Goal: Transaction & Acquisition: Purchase product/service

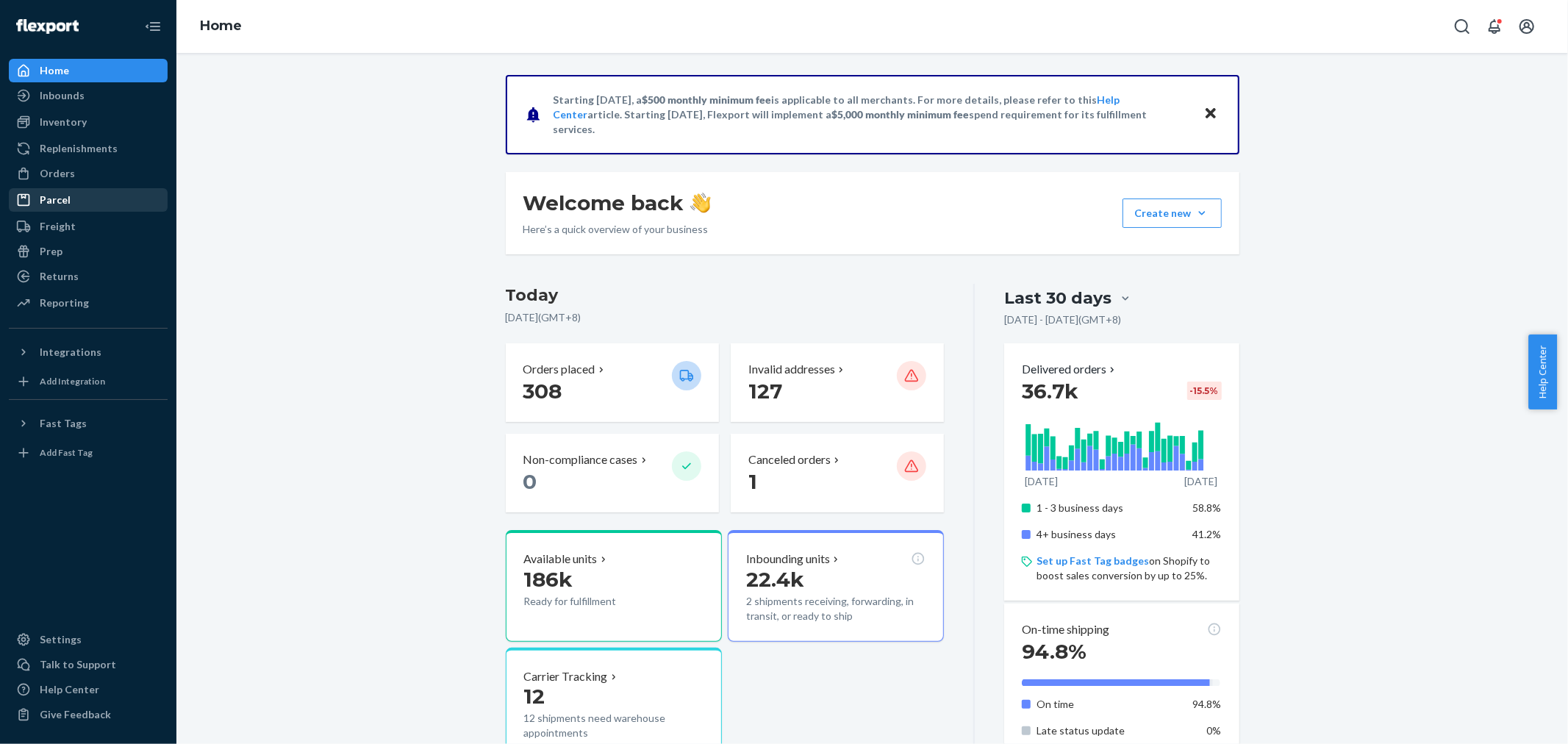
click at [49, 171] on div "Orders" at bounding box center [57, 173] width 35 height 15
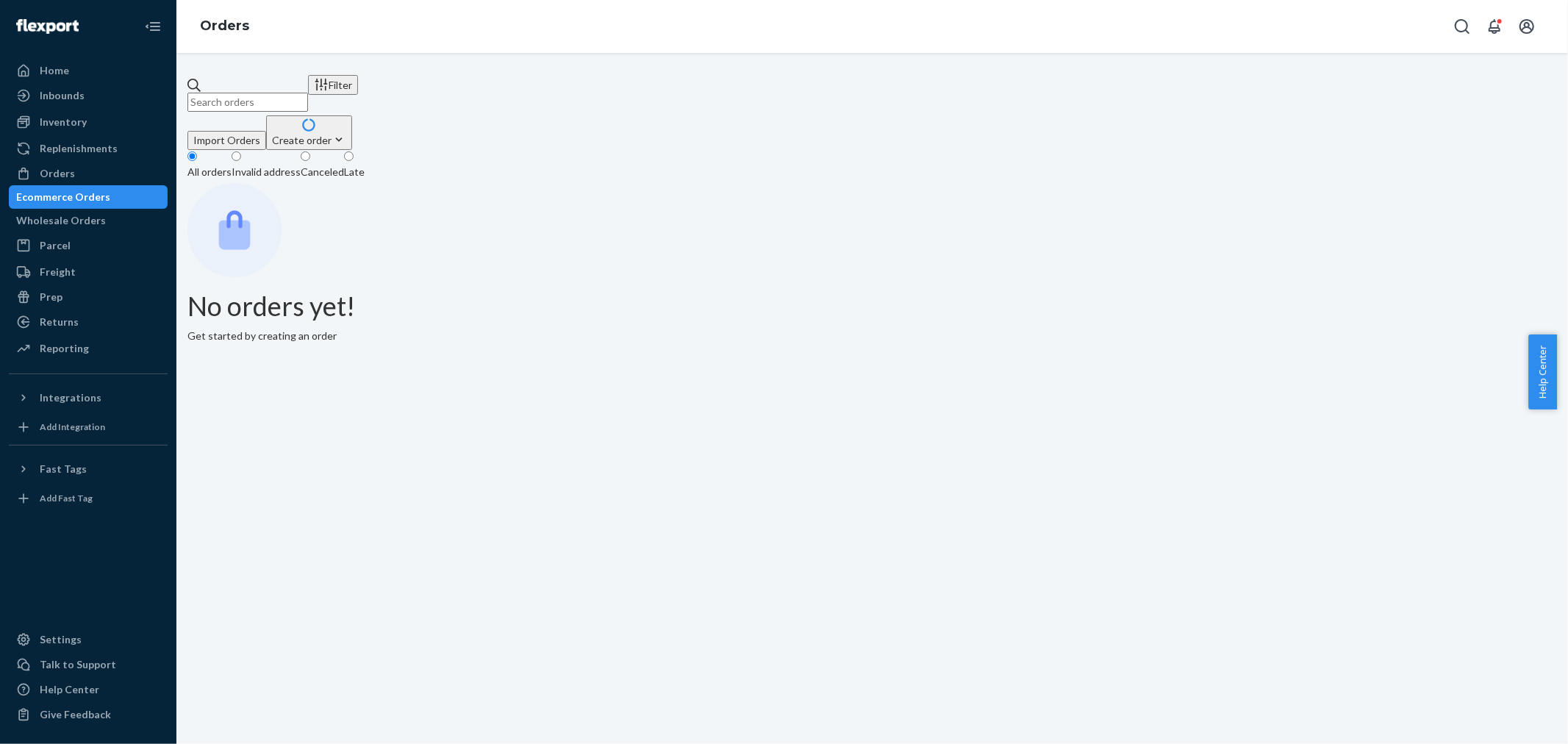
click at [283, 92] on input "text" at bounding box center [247, 102] width 120 height 19
paste input "1602803"
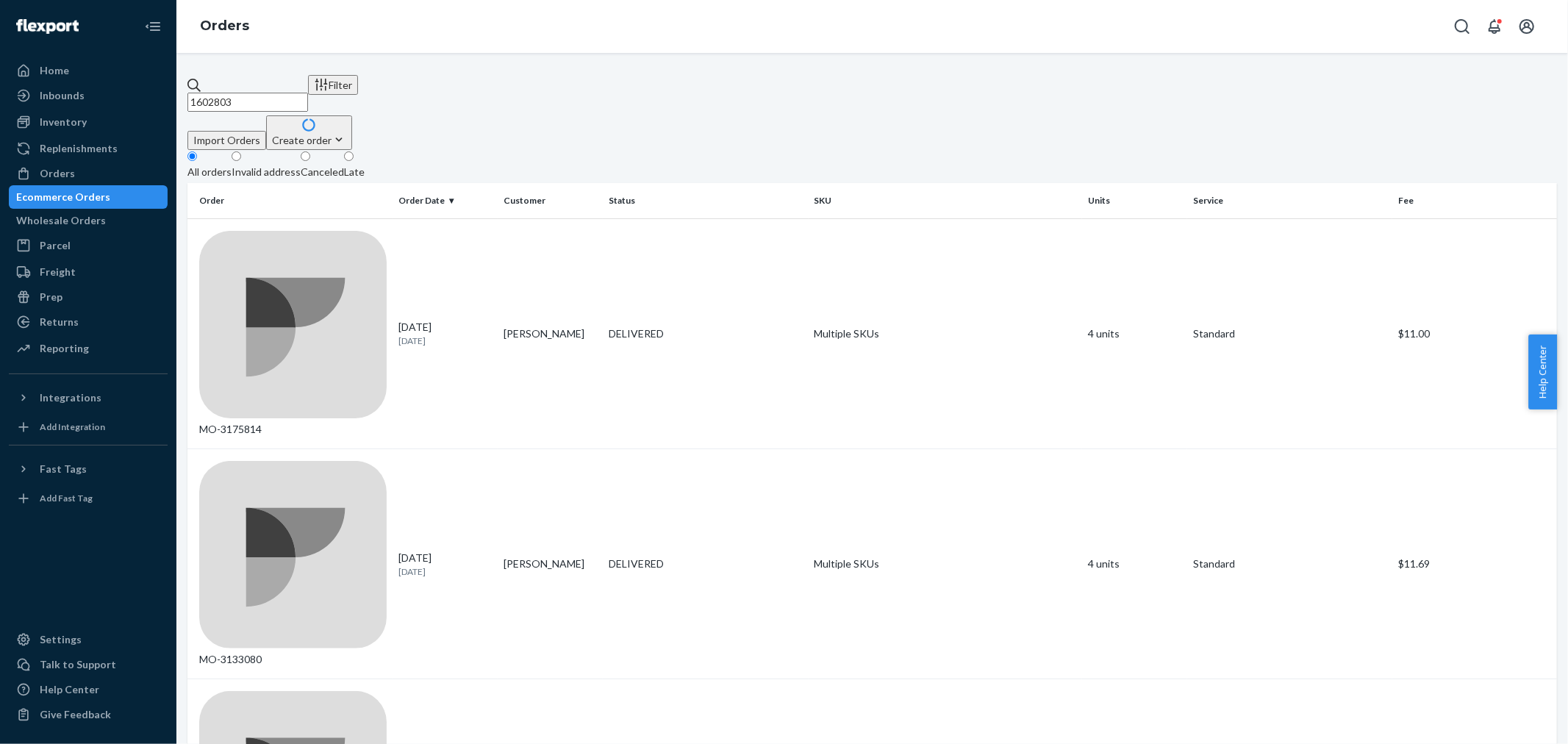
click at [308, 92] on input "1602803" at bounding box center [247, 102] width 120 height 19
paste input "3126905"
click at [308, 92] on input "3126905" at bounding box center [247, 102] width 120 height 19
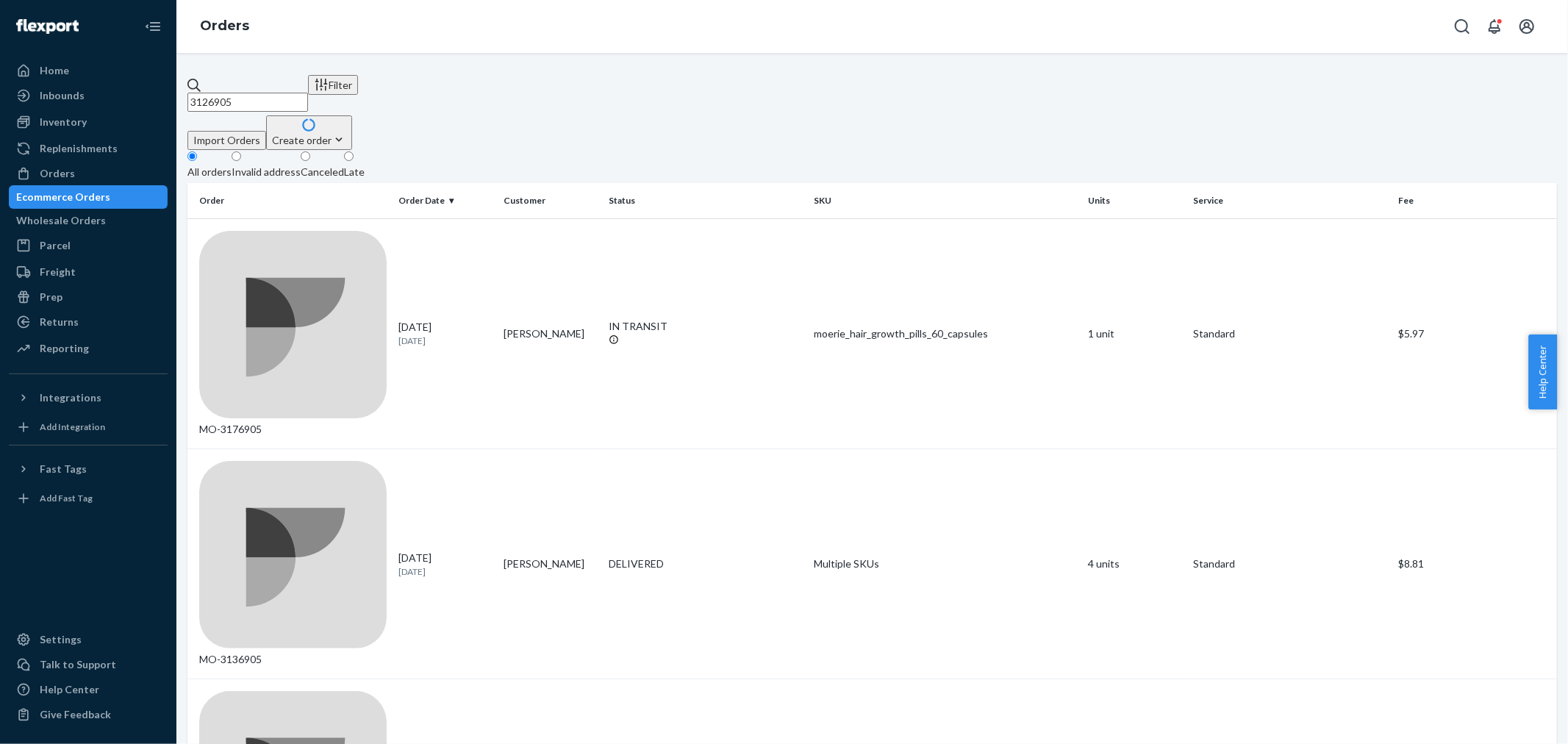
paste input "882"
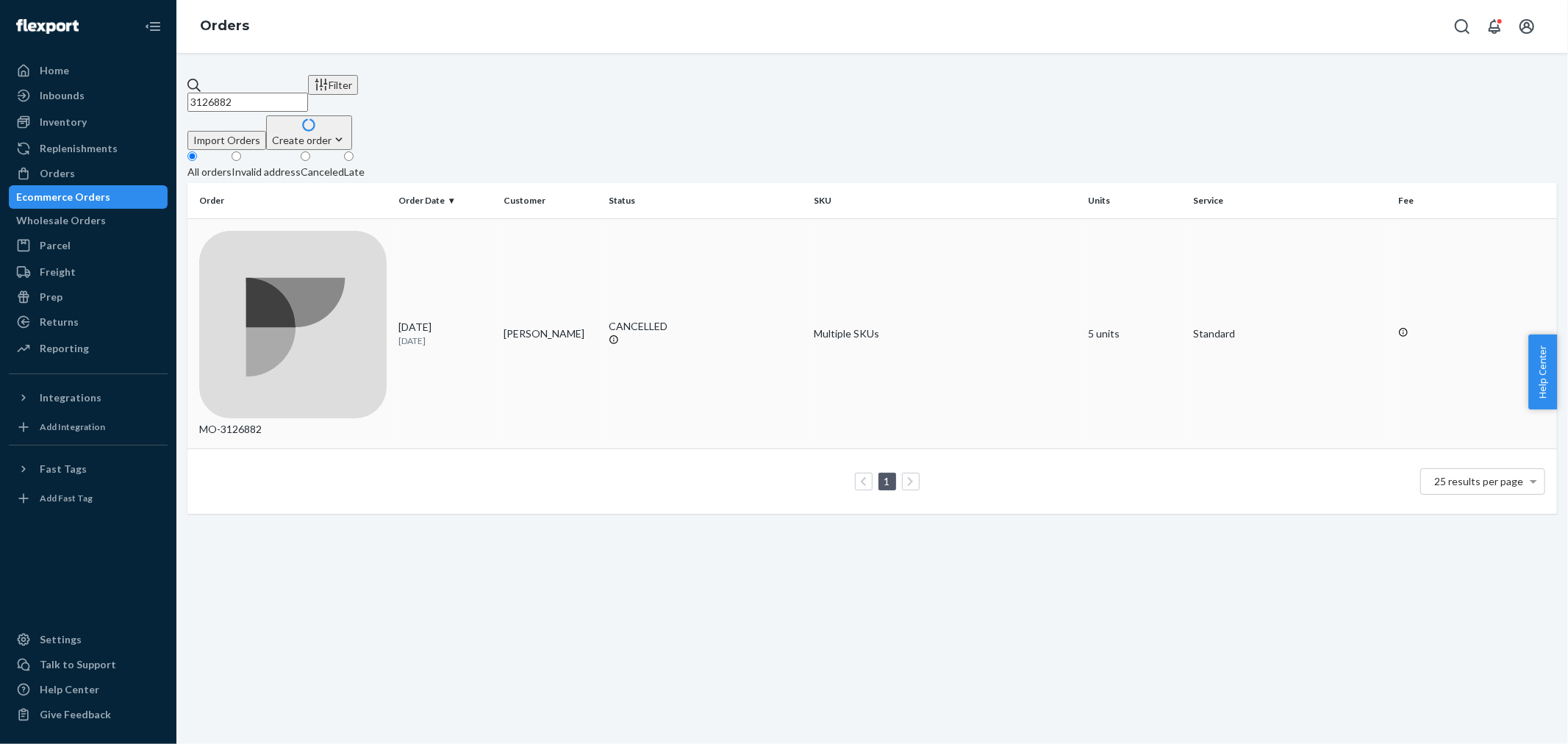
type input "3126882"
click at [490, 320] on div "09/13/2025 12 days ago" at bounding box center [445, 333] width 93 height 27
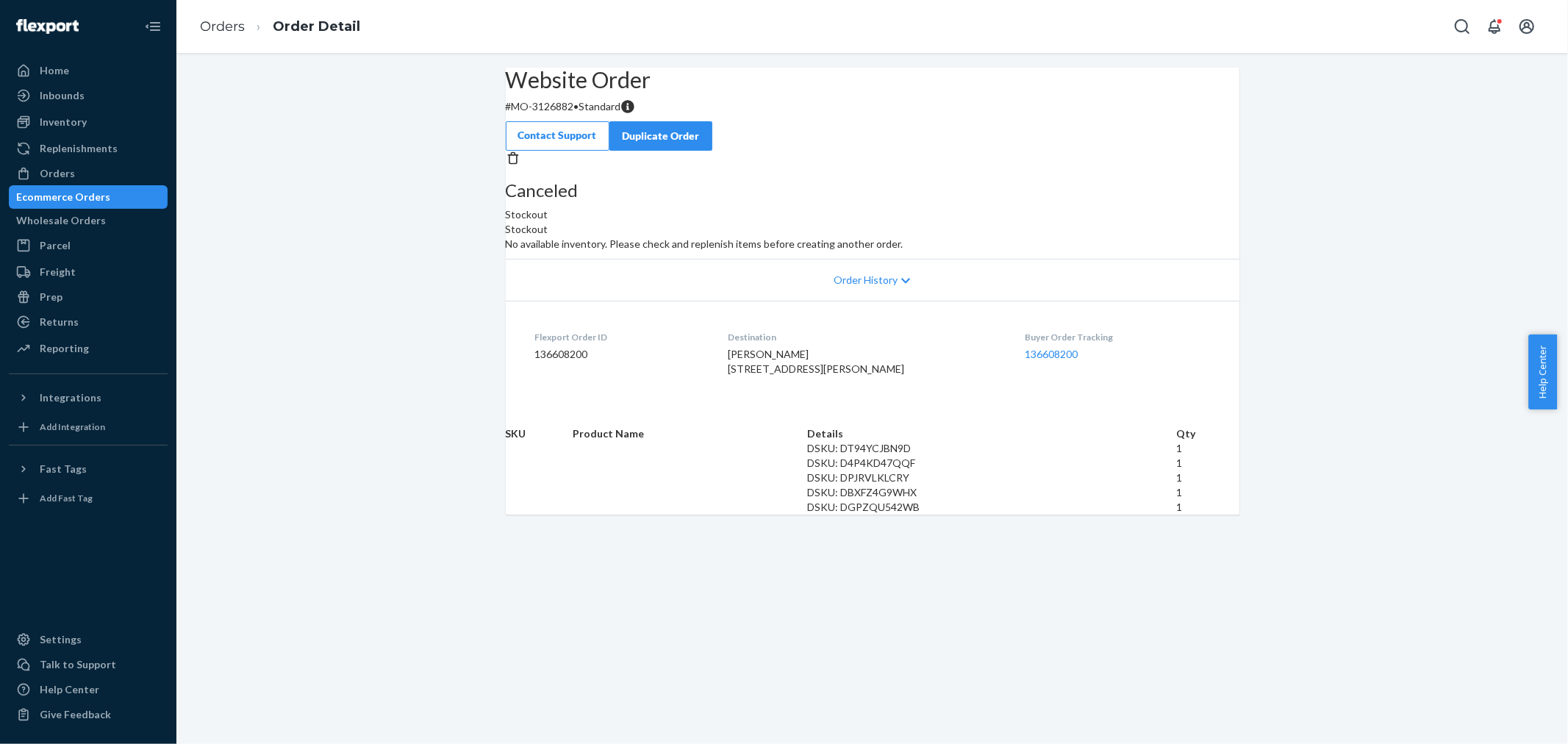
click at [774, 376] on div "Renee Estolano 9204 W Senita Bloom Way Marana, AZ 85653-0075 US" at bounding box center [864, 361] width 273 height 29
click at [774, 375] on span "Renee Estolano 9204 W Senita Bloom Way Marana, AZ 85653-0075 US" at bounding box center [815, 361] width 177 height 27
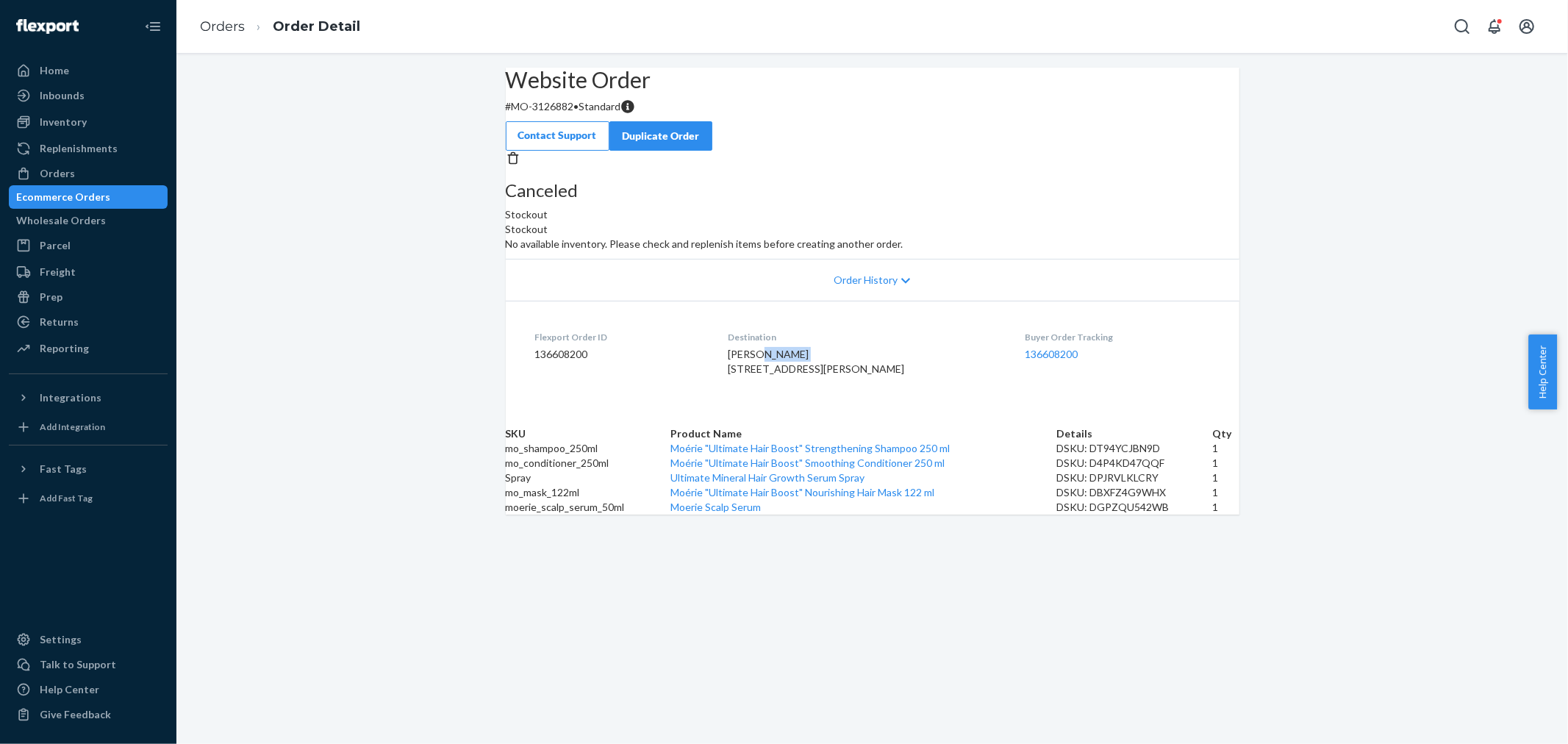
click at [774, 375] on span "Renee Estolano 9204 W Senita Bloom Way Marana, AZ 85653-0075 US" at bounding box center [815, 361] width 177 height 27
copy span "Renee Estolano"
drag, startPoint x: 112, startPoint y: 173, endPoint x: 160, endPoint y: 167, distance: 48.4
click at [112, 173] on div "Orders" at bounding box center [88, 173] width 156 height 20
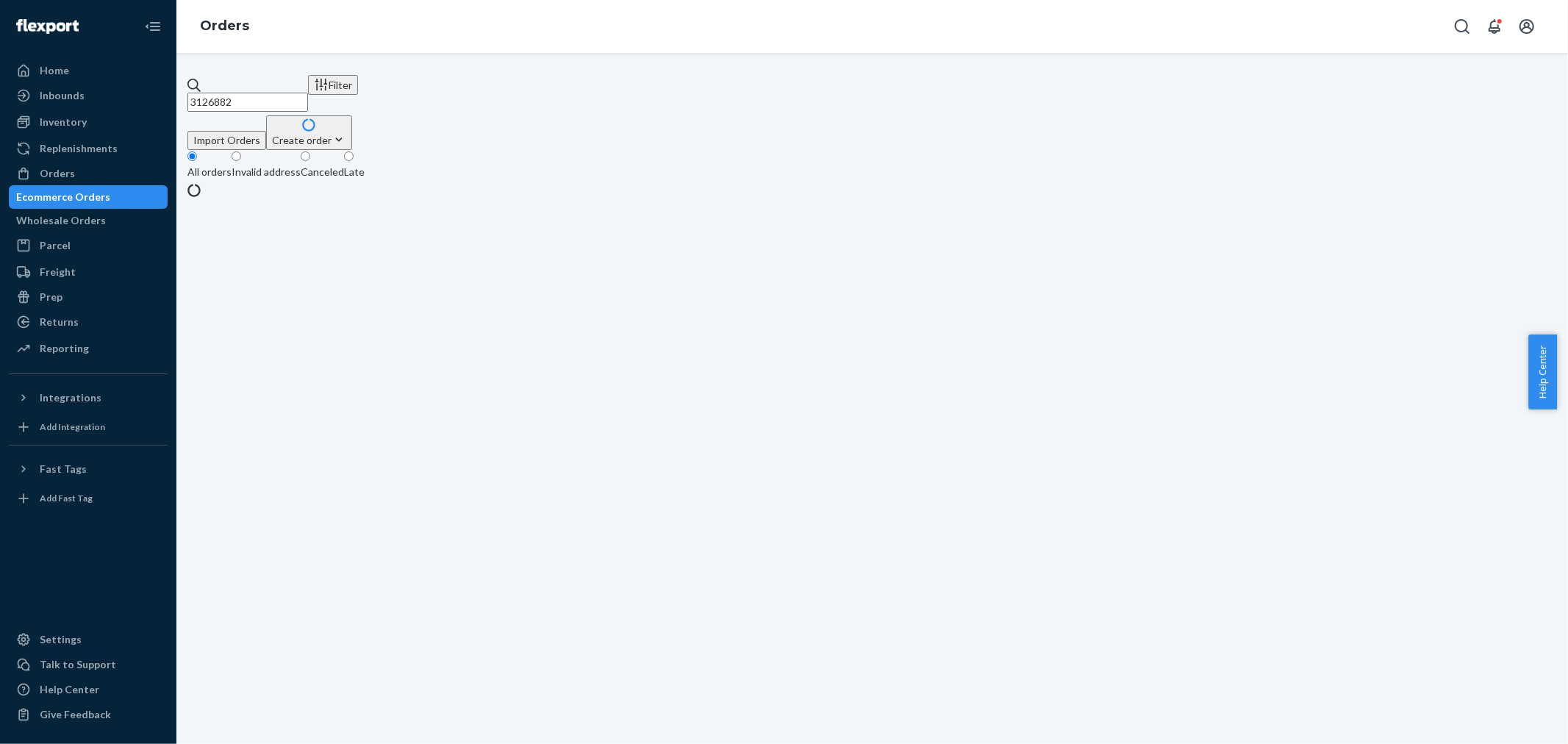
click at [308, 93] on input "3126882" at bounding box center [247, 102] width 120 height 19
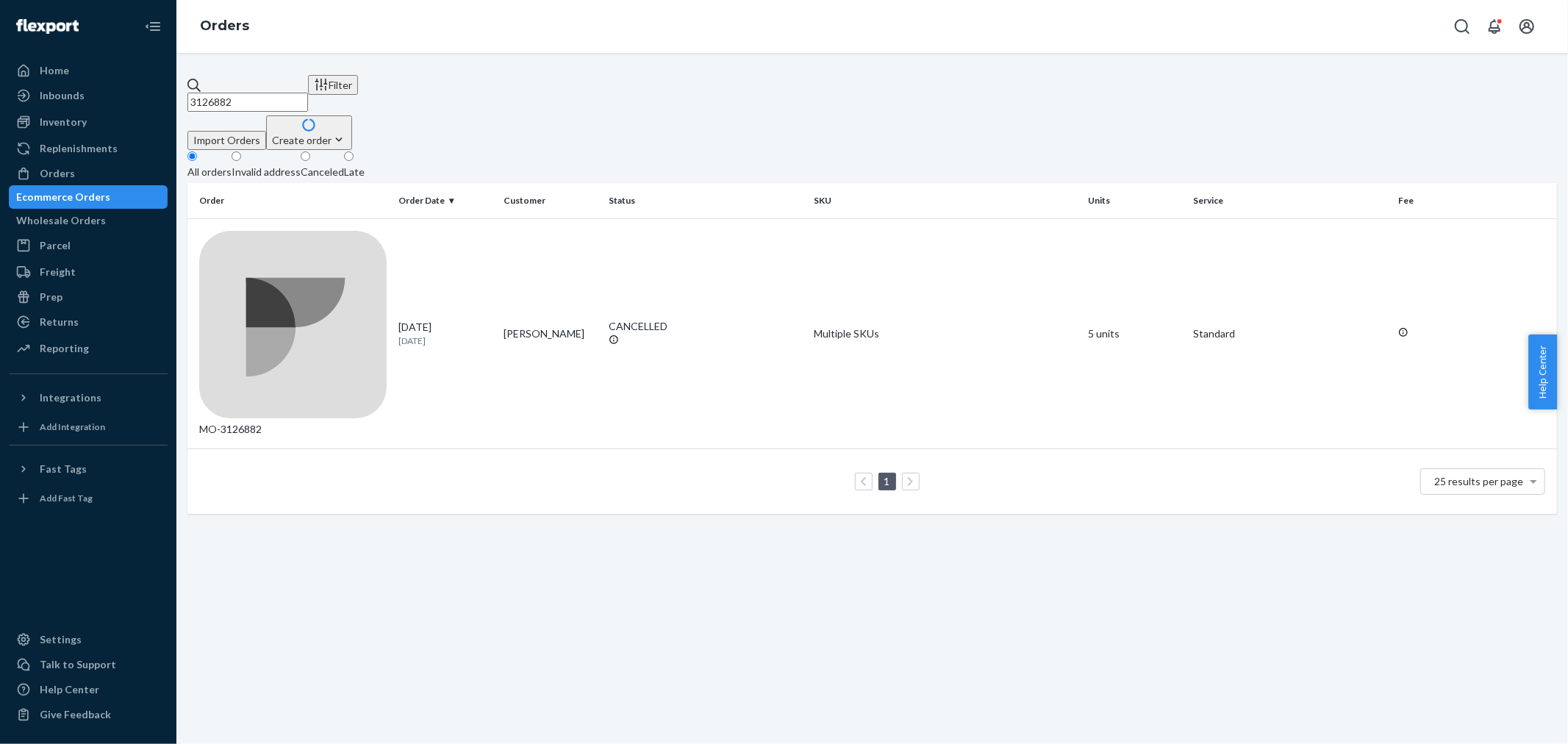
click at [308, 93] on input "3126882" at bounding box center [247, 102] width 120 height 19
paste input "Renee Estolano"
type input "Renee Estolano"
click at [664, 319] on div "CANCELLED" at bounding box center [705, 326] width 193 height 15
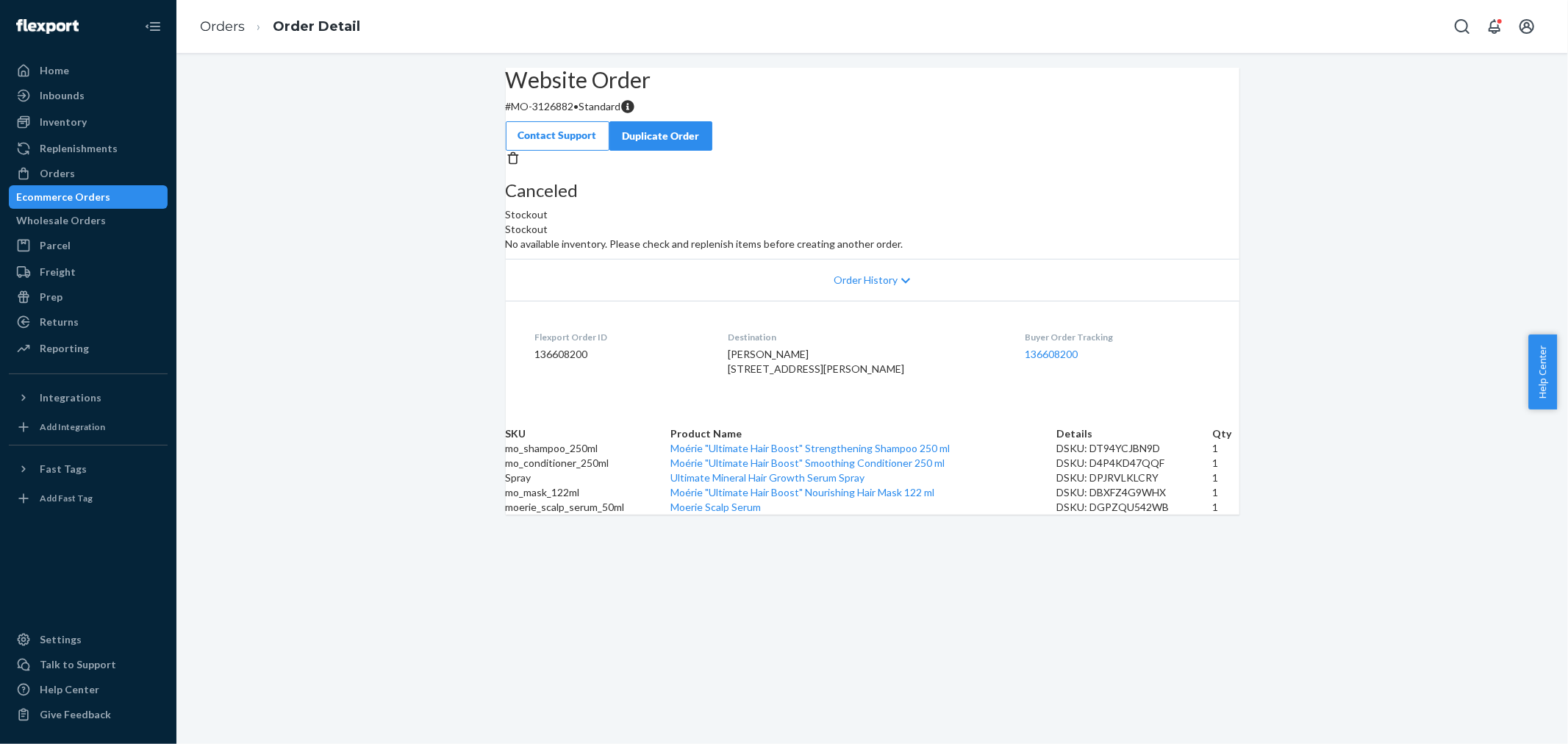
scroll to position [27, 0]
click at [700, 128] on div "Duplicate Order" at bounding box center [660, 135] width 78 height 15
click at [583, 114] on p "# MO-3126882 • Standard" at bounding box center [872, 106] width 733 height 15
copy p "3126882"
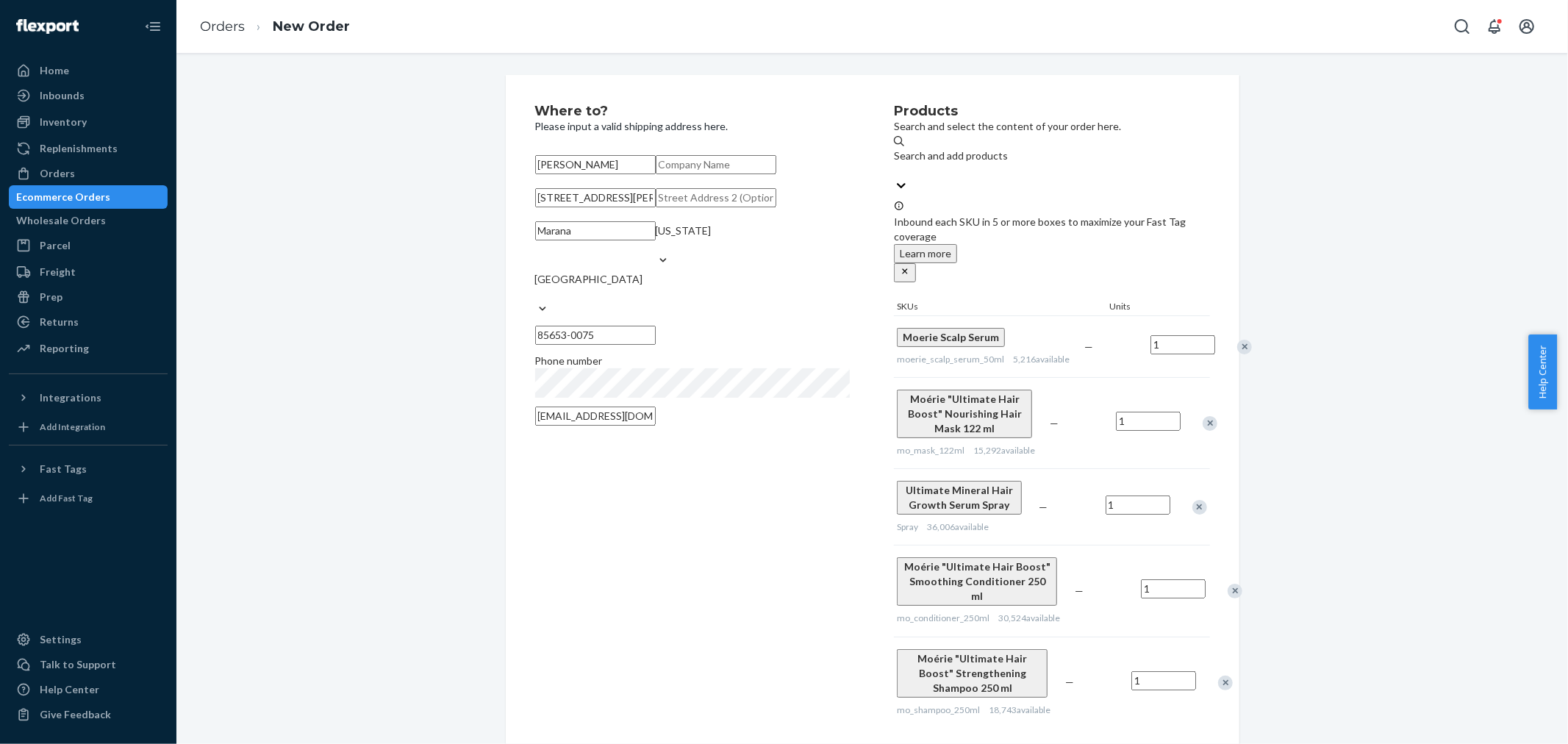
click at [717, 542] on div "Where to? Please input a valid shipping address here. Renee Estolano 9204 W Sen…" at bounding box center [714, 416] width 360 height 624
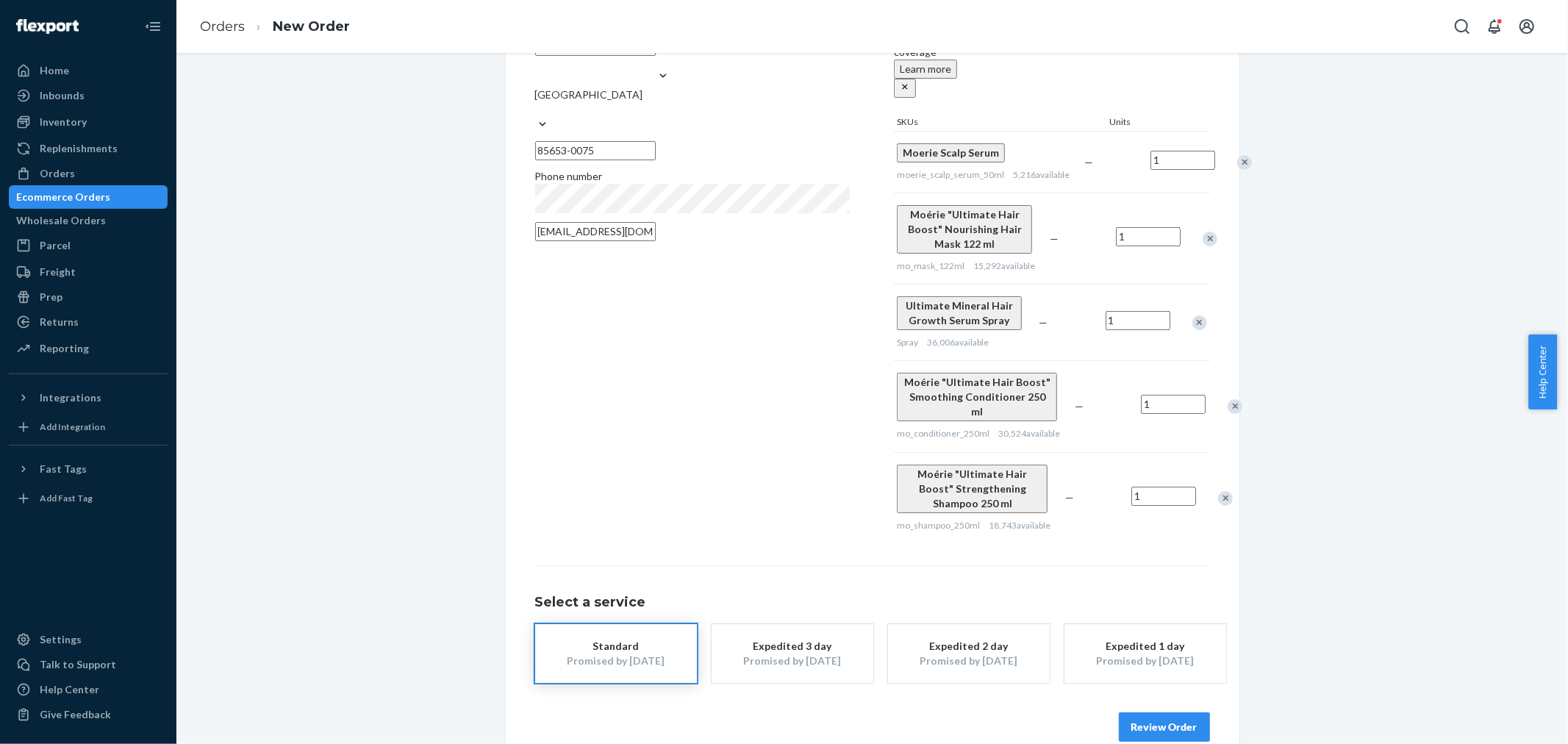
scroll to position [197, 0]
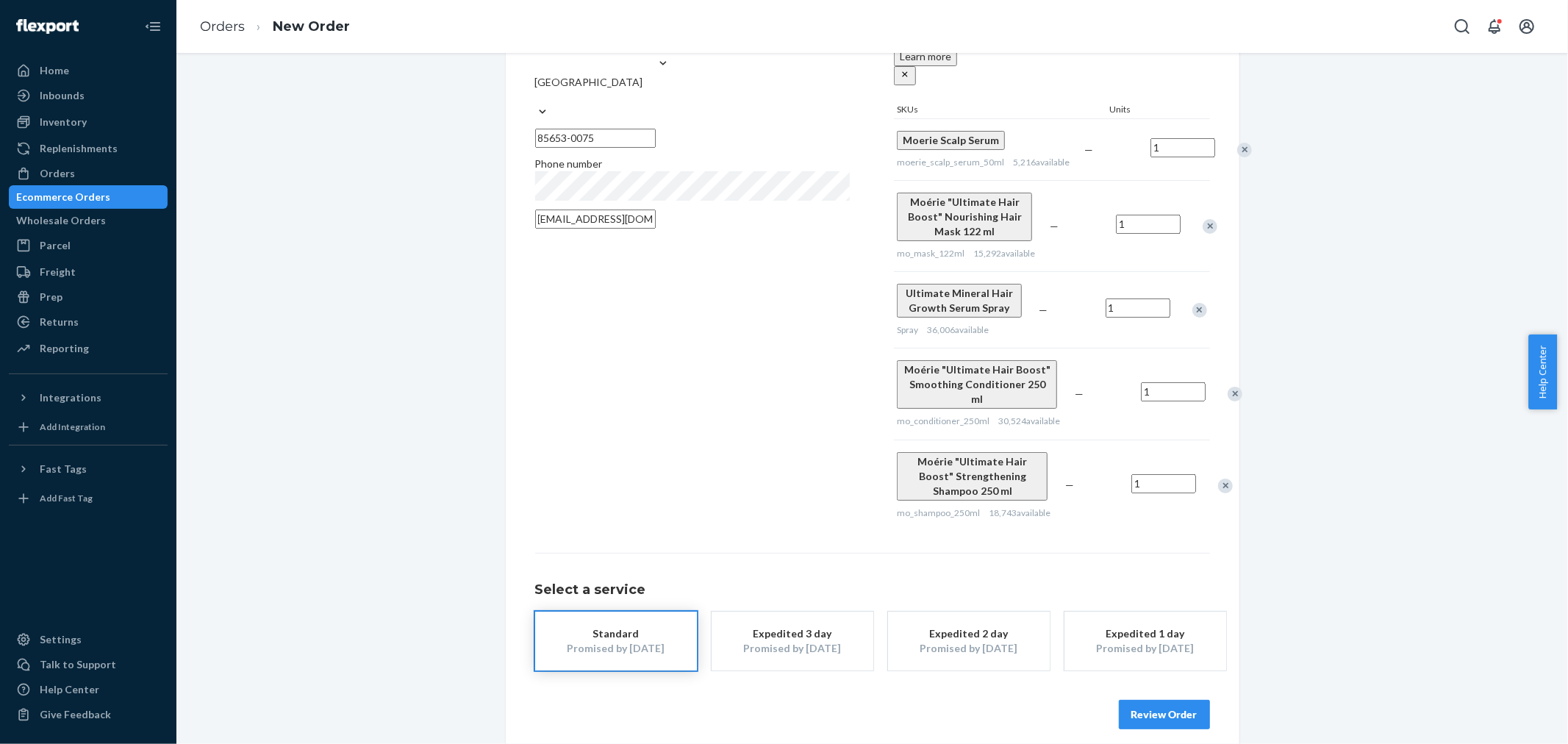
click at [1173, 700] on button "Review Order" at bounding box center [1164, 714] width 91 height 29
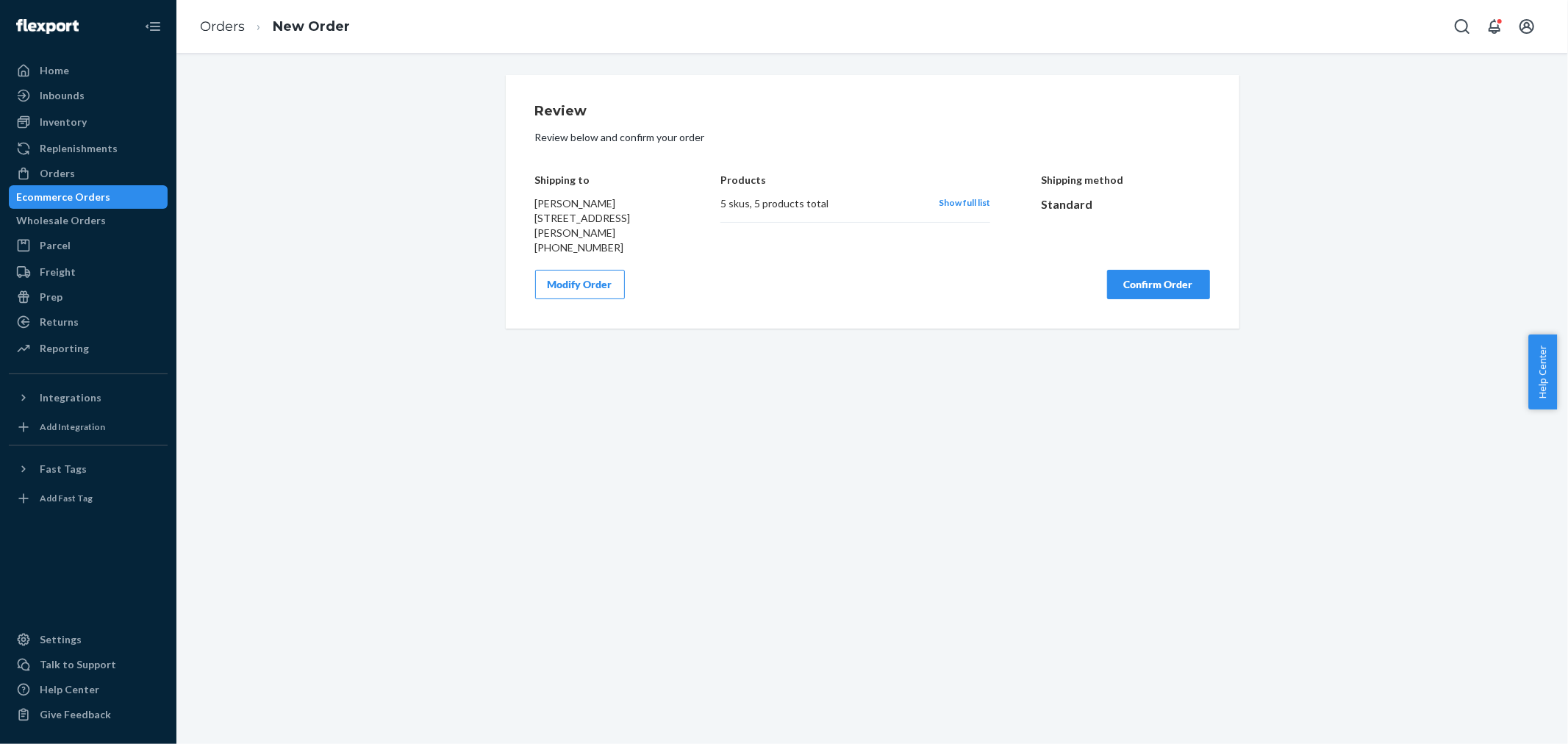
scroll to position [0, 0]
click at [1169, 292] on button "Confirm Order" at bounding box center [1158, 284] width 103 height 29
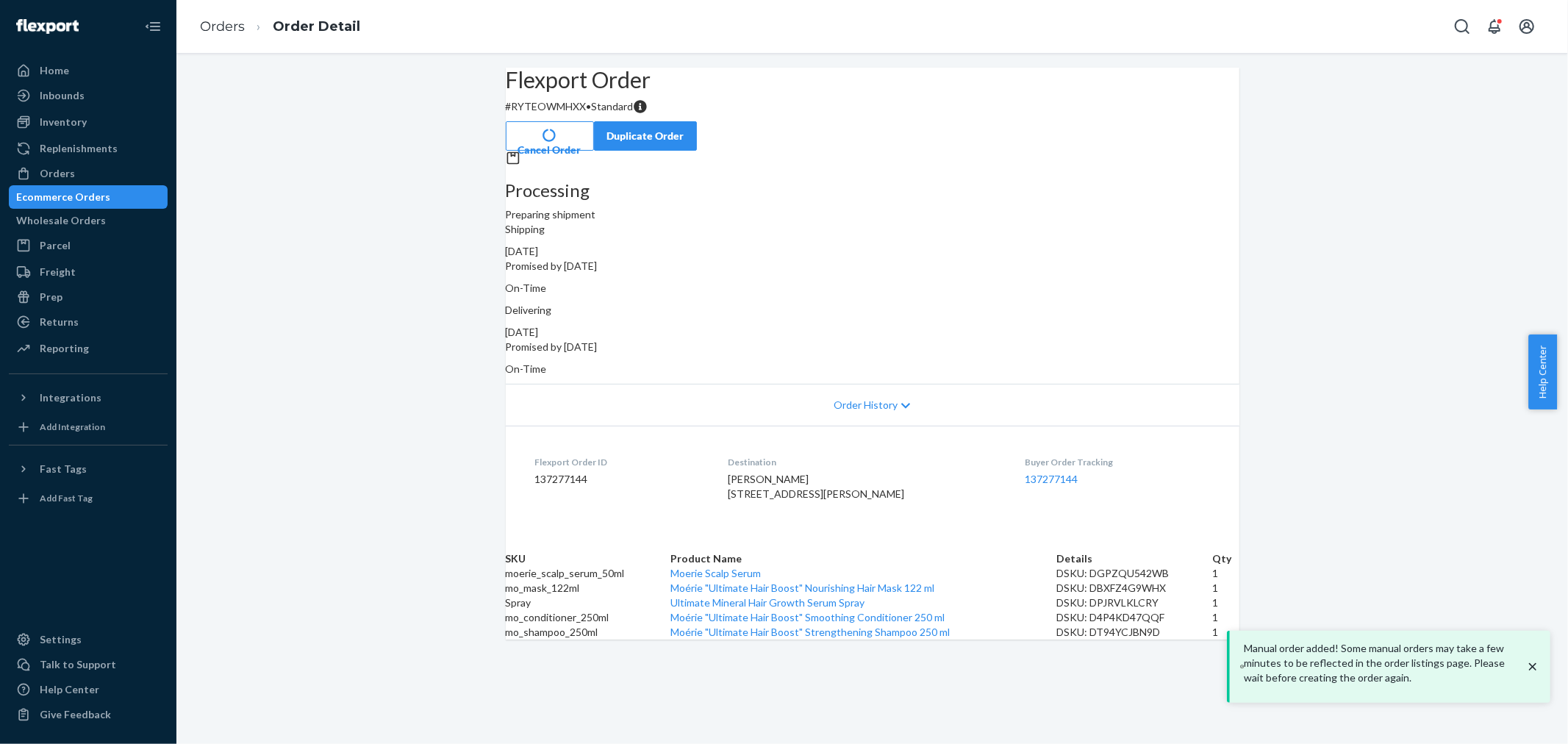
click at [574, 114] on p "# RYTEOWMHXX • Standard" at bounding box center [872, 106] width 733 height 15
copy div "# RYTEOWMHXX • Standard Cancel Order Duplicate Order"
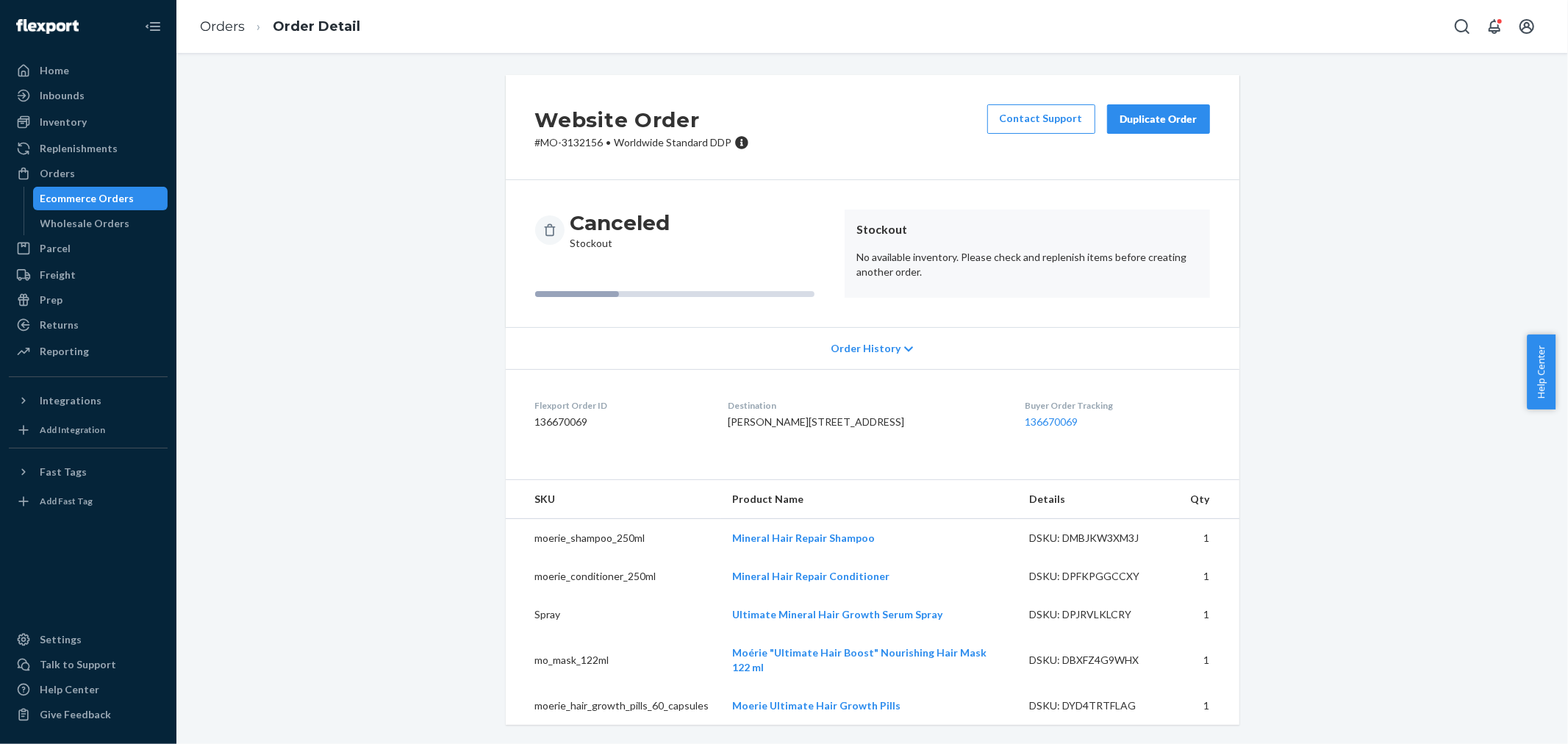
click at [773, 421] on span "[PERSON_NAME][STREET_ADDRESS]" at bounding box center [815, 421] width 177 height 12
copy span "[PERSON_NAME]"
click at [78, 164] on div "Orders" at bounding box center [88, 173] width 156 height 20
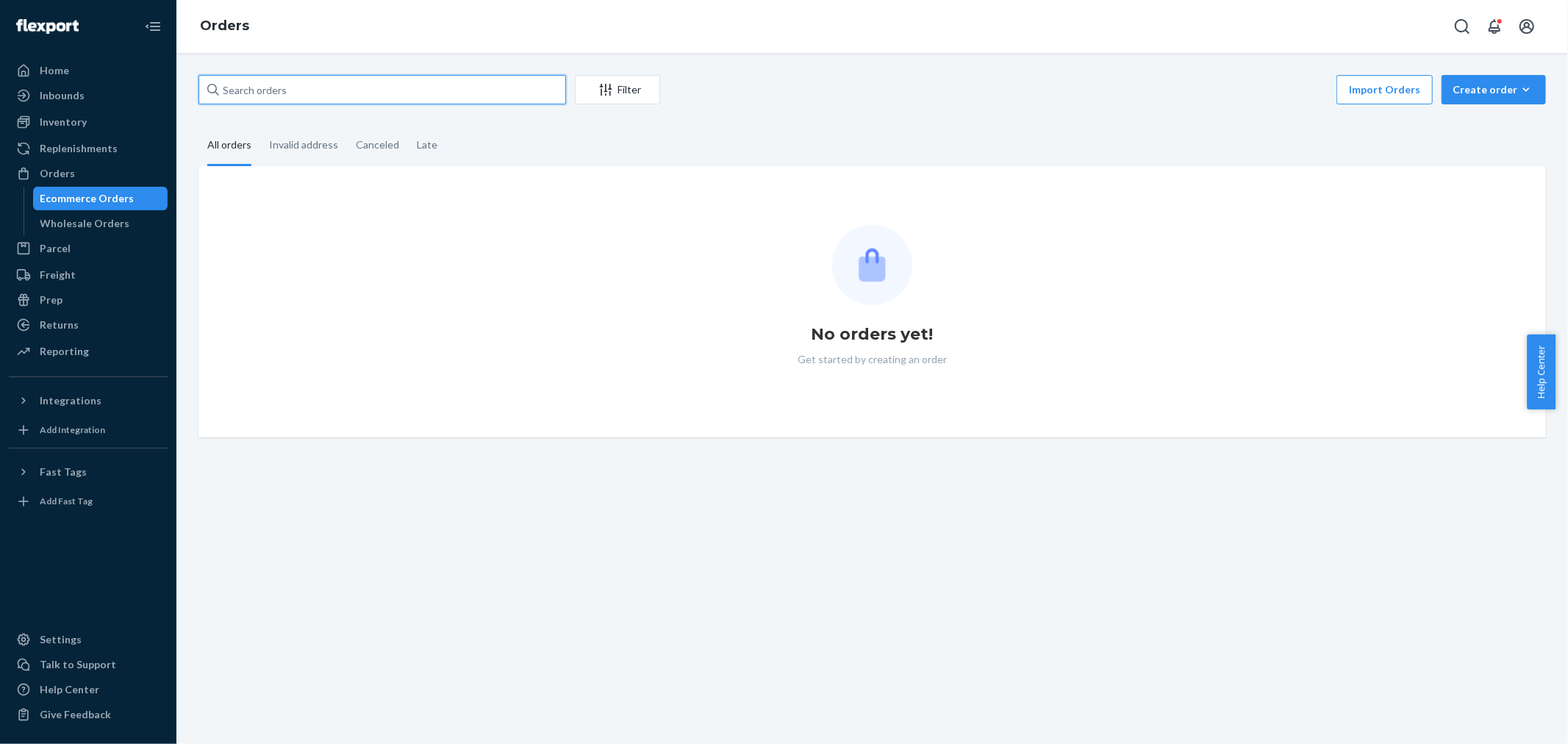
click at [421, 92] on input "text" at bounding box center [383, 89] width 368 height 29
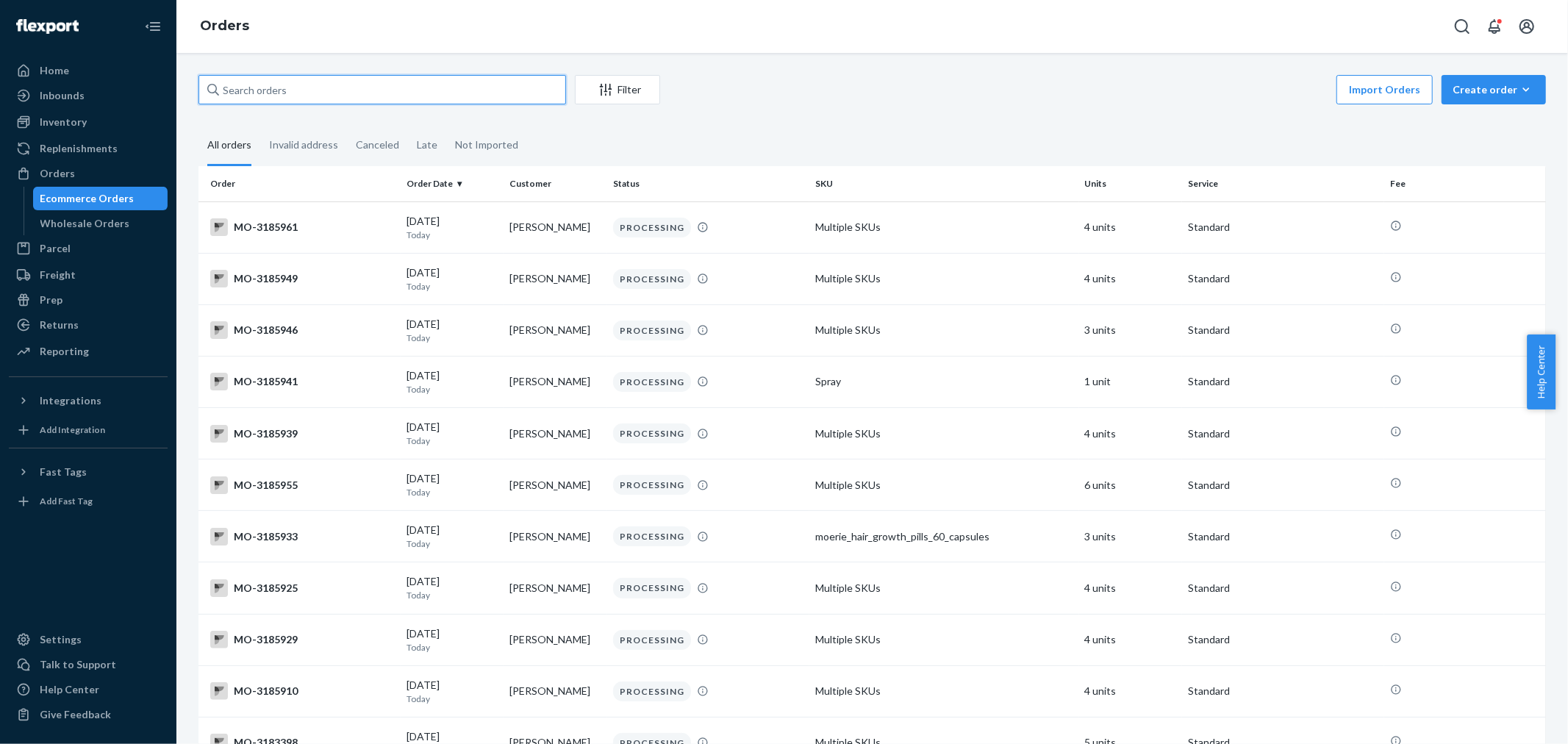
paste input "[PERSON_NAME]"
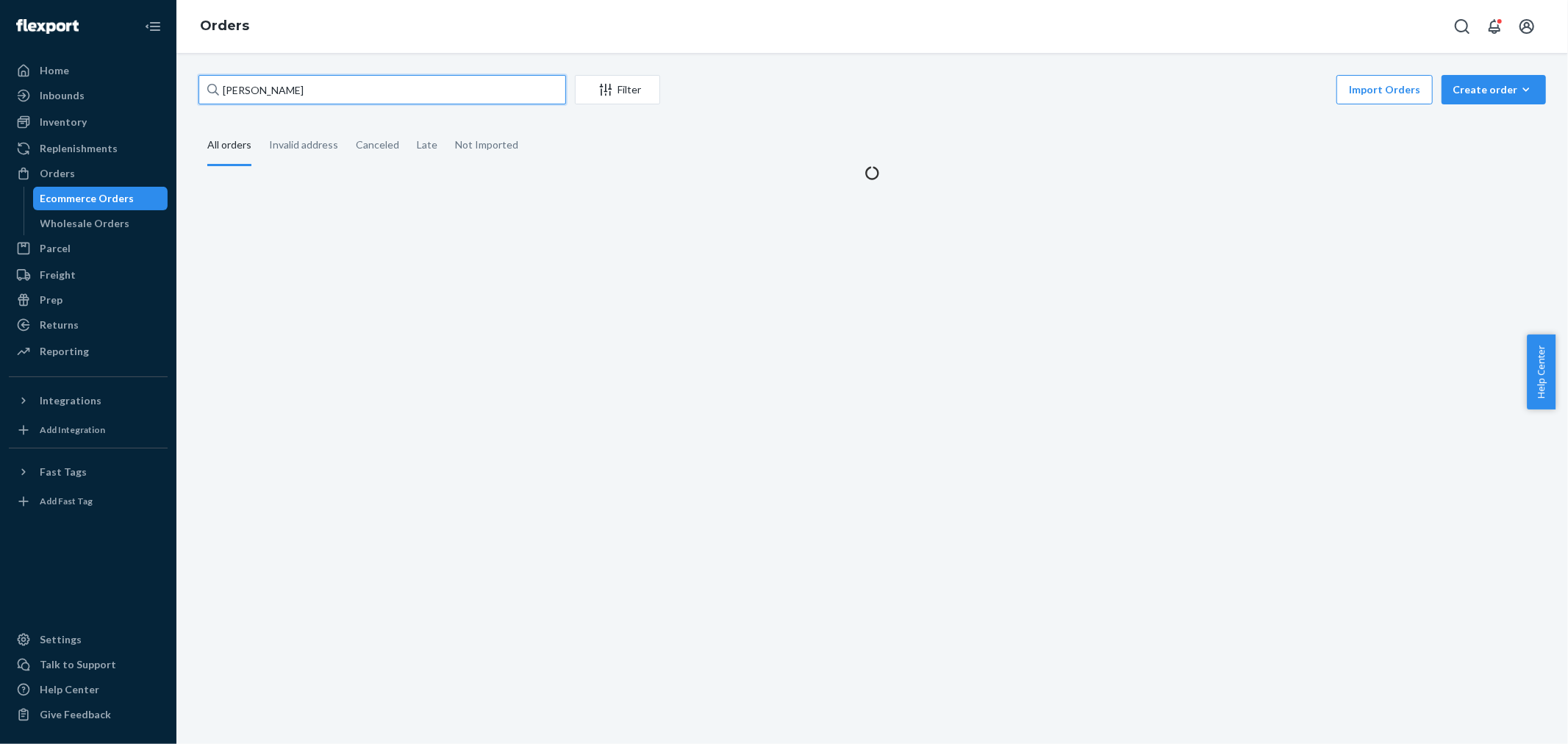
type input "[PERSON_NAME]"
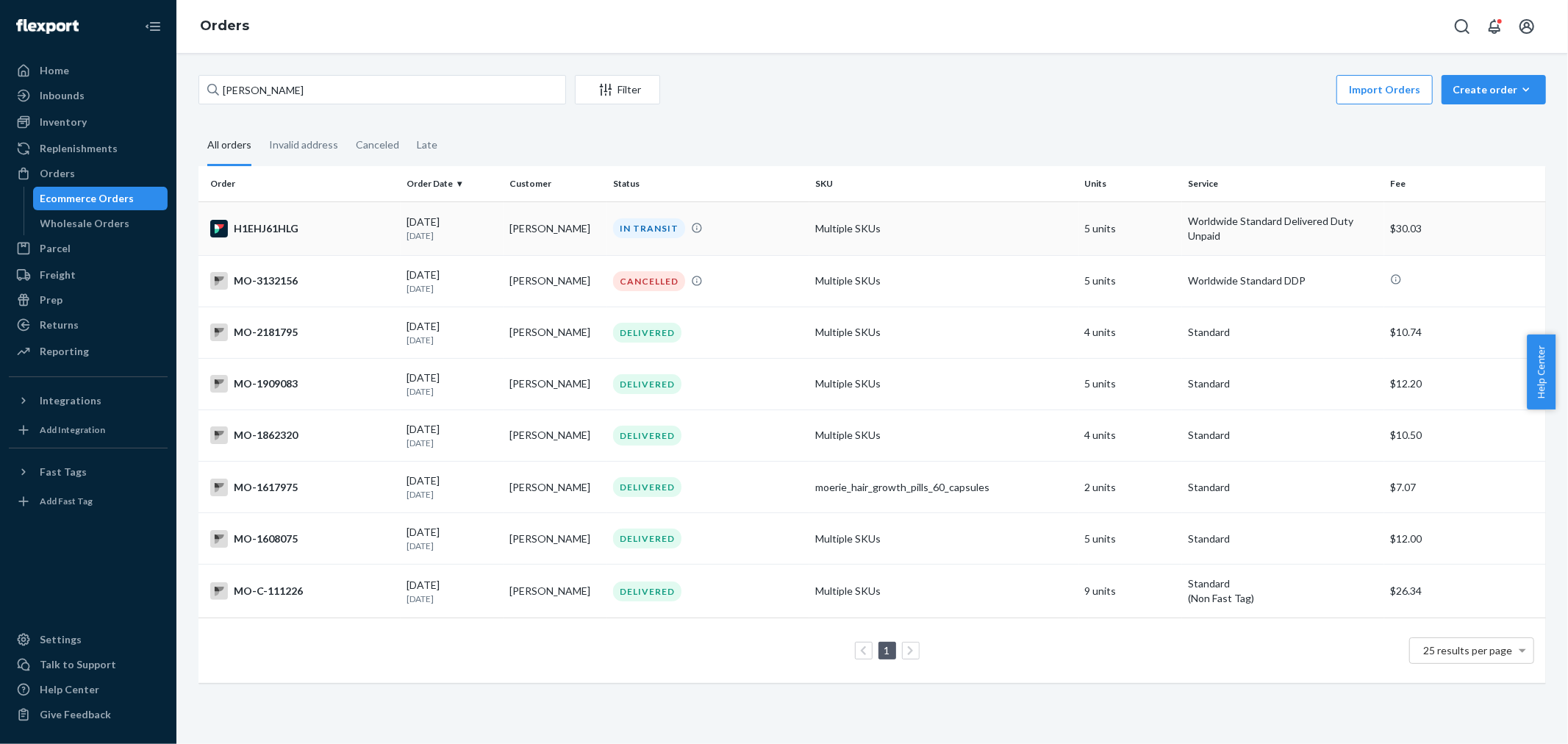
click at [427, 232] on p "[DATE]" at bounding box center [452, 236] width 91 height 12
